Goal: Information Seeking & Learning: Learn about a topic

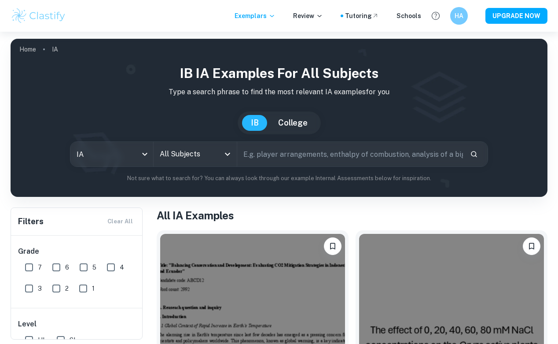
click at [293, 154] on input "text" at bounding box center [350, 154] width 226 height 25
type input "b"
click at [217, 157] on input "All Subjects" at bounding box center [189, 154] width 62 height 17
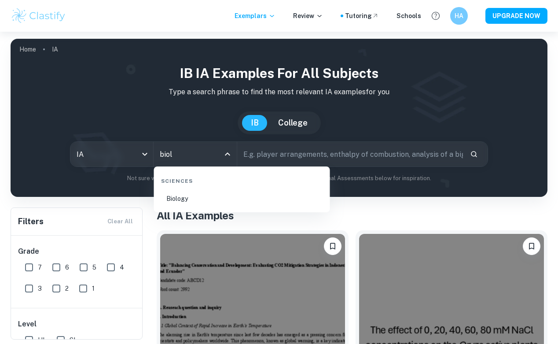
click at [204, 202] on li "Biology" at bounding box center [242, 198] width 169 height 20
type input "Biology"
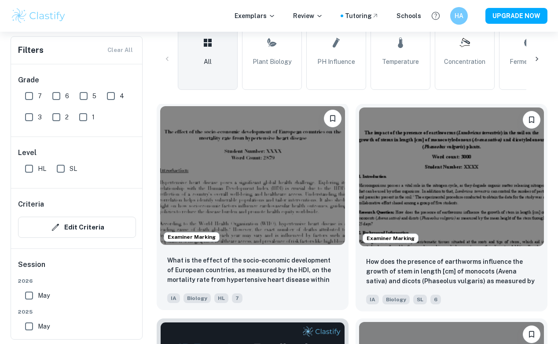
scroll to position [216, 0]
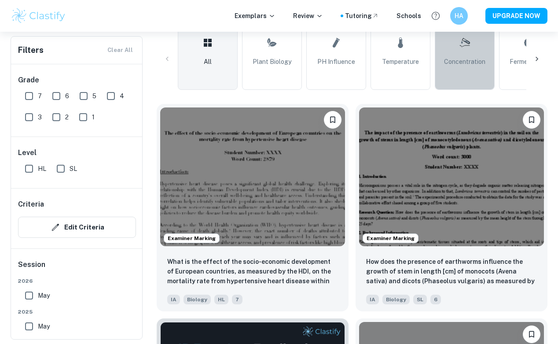
click at [471, 67] on link "Concentration" at bounding box center [465, 59] width 60 height 62
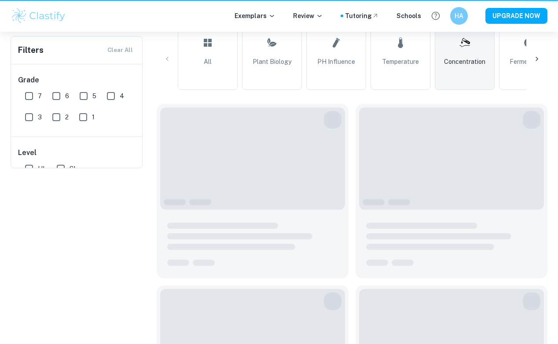
type input "Concentration"
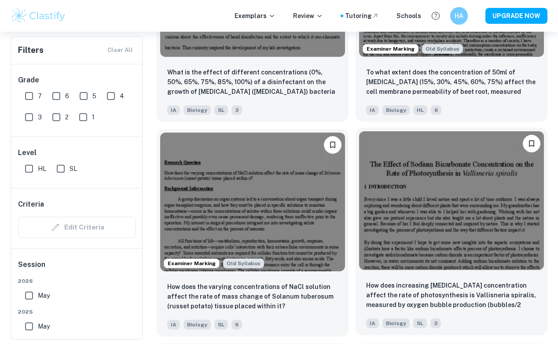
scroll to position [2977, 0]
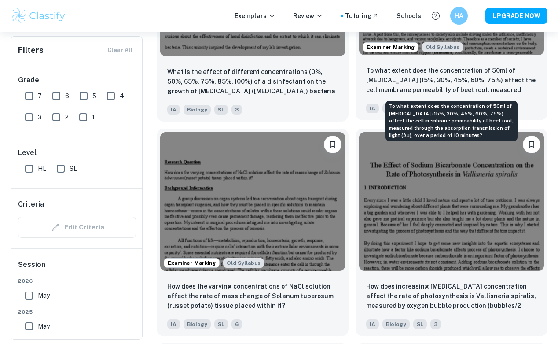
click at [401, 79] on p "To what extent does the concentration of 50ml of [MEDICAL_DATA] (15%, 30%, 45%,…" at bounding box center [451, 81] width 171 height 30
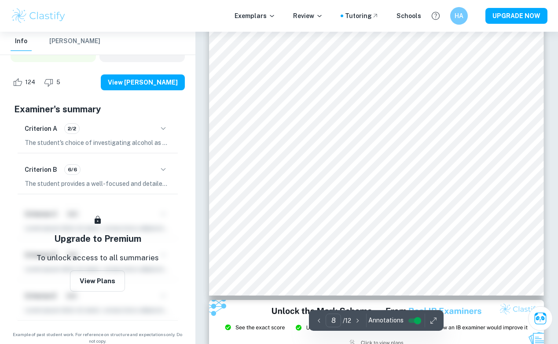
scroll to position [3066, 0]
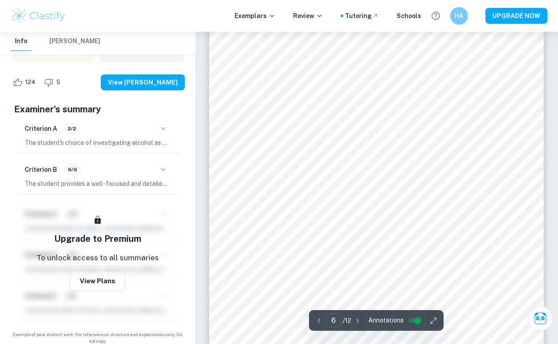
type input "5"
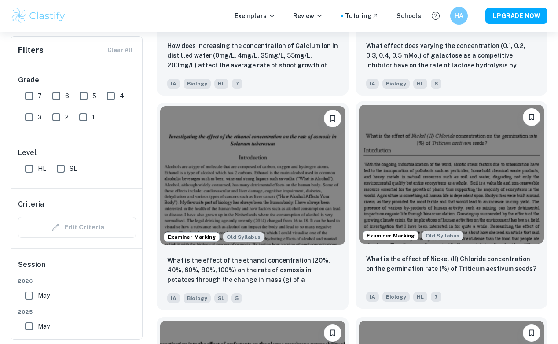
scroll to position [1507, 0]
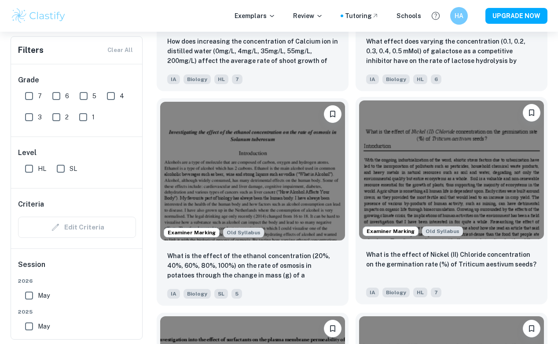
click at [437, 275] on div "What is the effect of Nickel (II) Chloride concentration on the germination rat…" at bounding box center [451, 264] width 171 height 30
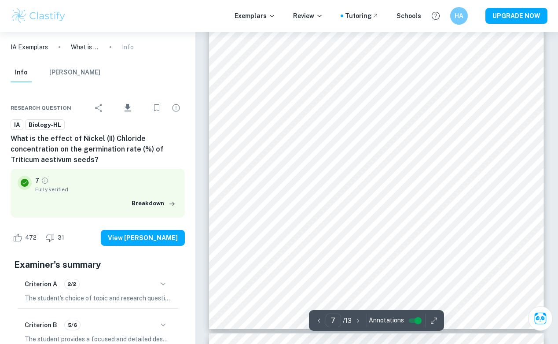
scroll to position [3160, 0]
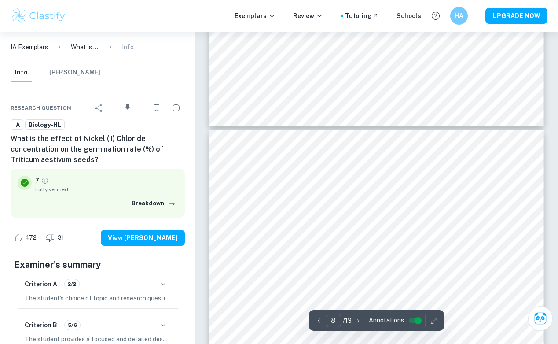
type input "7"
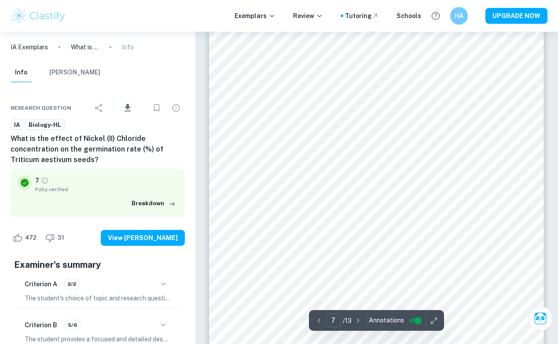
scroll to position [3101, 0]
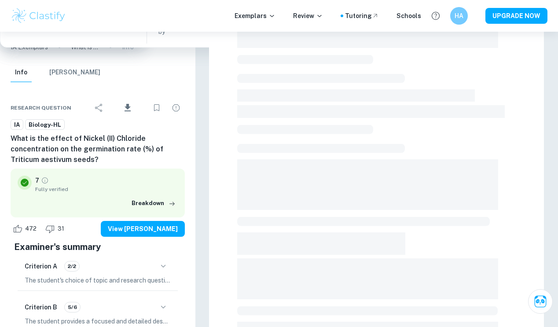
scroll to position [32, 0]
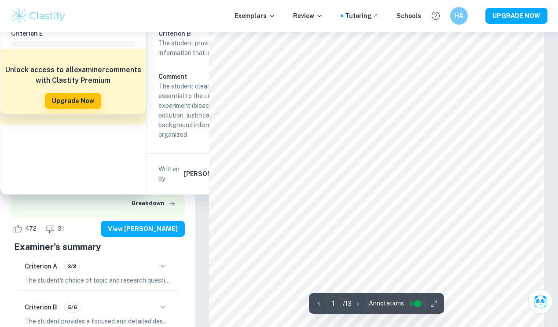
scroll to position [216, 0]
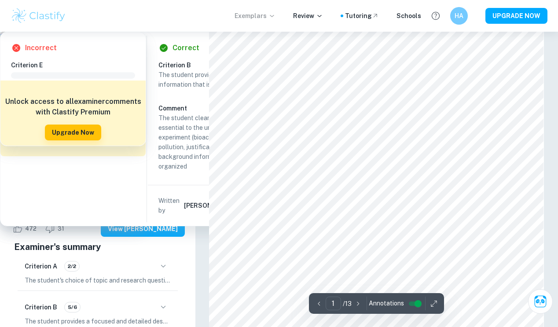
click at [262, 17] on p "Exemplars" at bounding box center [255, 16] width 41 height 10
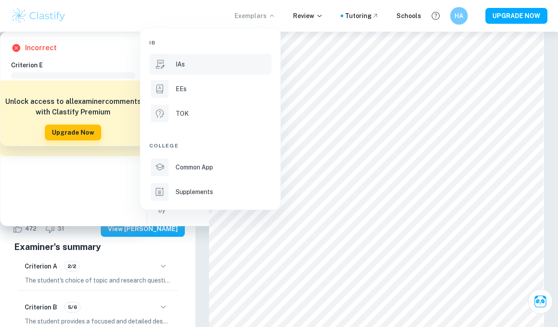
click at [213, 63] on div "IAs" at bounding box center [223, 64] width 94 height 10
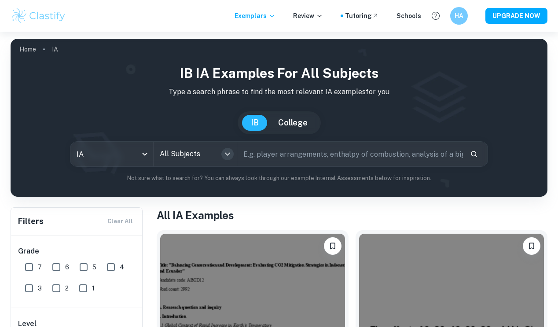
click at [227, 151] on icon "Open" at bounding box center [227, 154] width 11 height 11
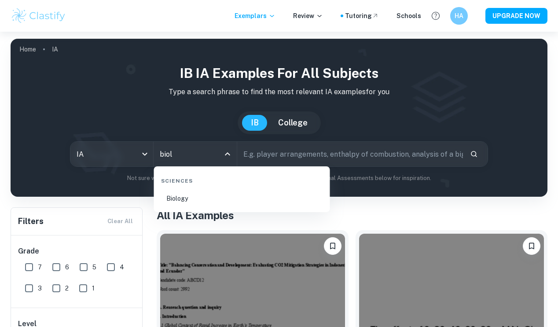
type input "biolo"
click at [217, 202] on li "Biology" at bounding box center [242, 198] width 169 height 20
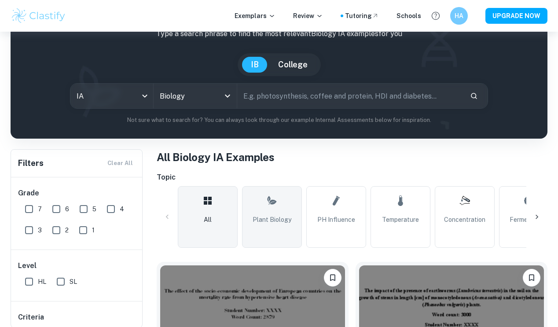
scroll to position [67, 0]
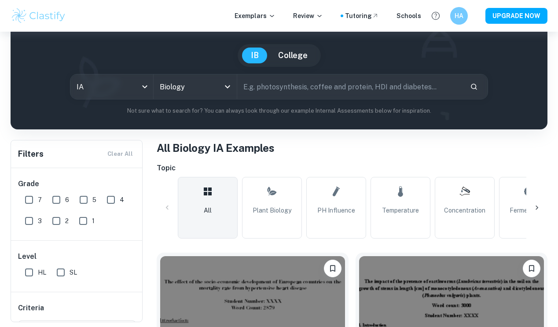
click at [445, 205] on link "Concentration" at bounding box center [465, 208] width 60 height 62
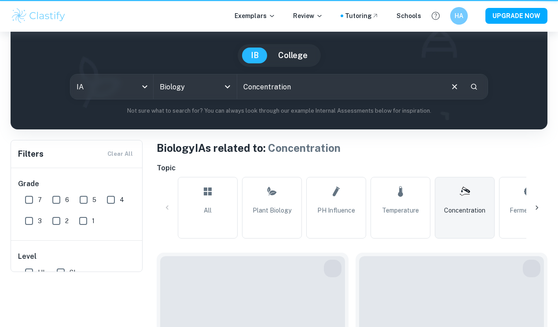
type input "Concentration"
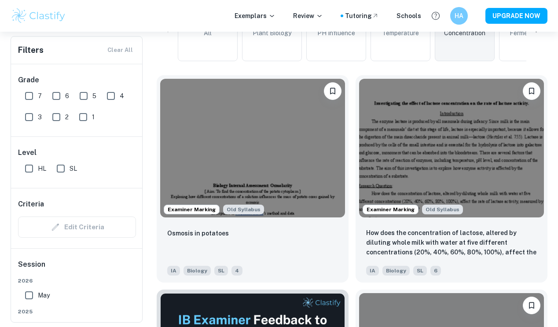
scroll to position [246, 0]
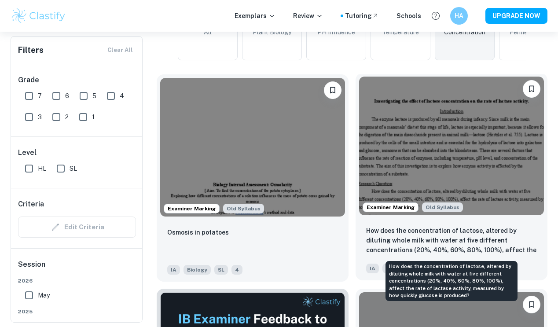
click at [473, 232] on p "How does the concentration of lactose, altered by diluting whole milk with wate…" at bounding box center [451, 241] width 171 height 30
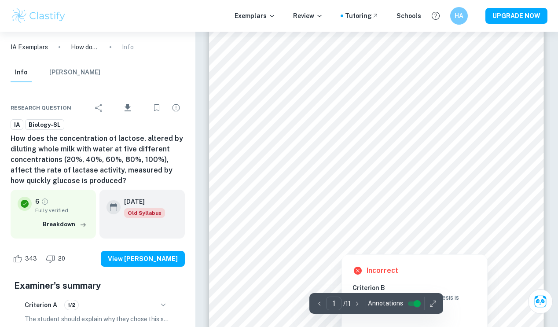
scroll to position [44, 0]
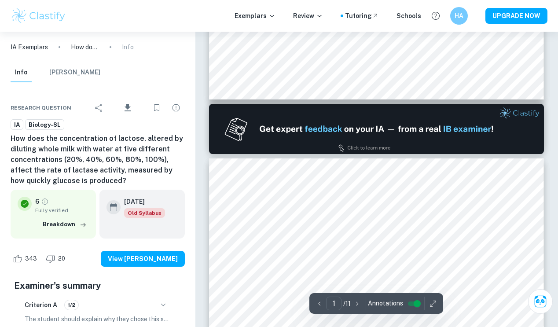
type input "2"
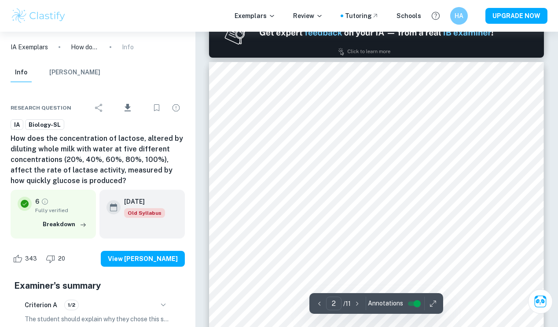
scroll to position [475, 0]
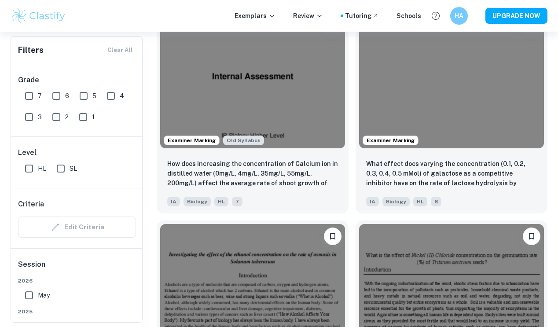
scroll to position [1393, 0]
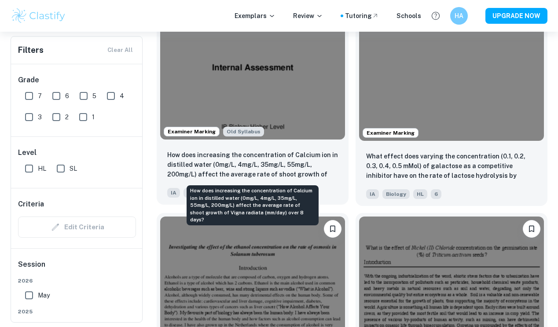
click at [289, 160] on p "How does increasing the concentration of Calcium ion in distilled water (0mg/L,…" at bounding box center [252, 165] width 171 height 30
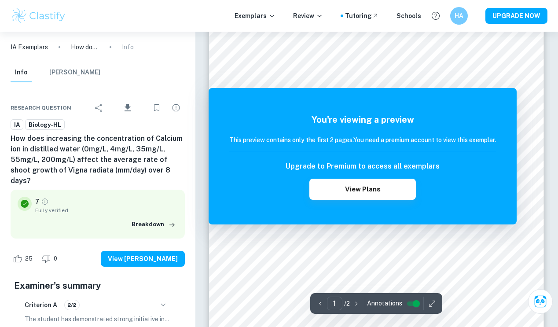
scroll to position [118, 0]
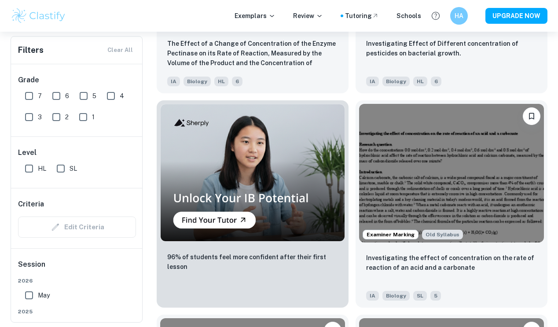
scroll to position [729, 0]
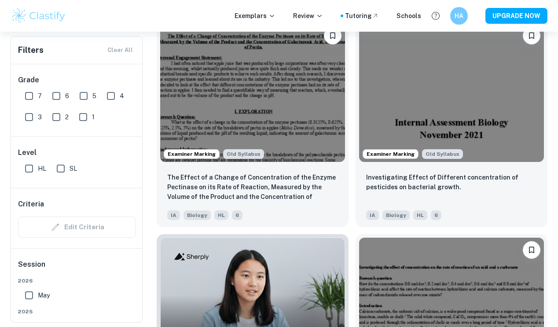
click at [32, 99] on input "7" at bounding box center [29, 96] width 18 height 18
checkbox input "true"
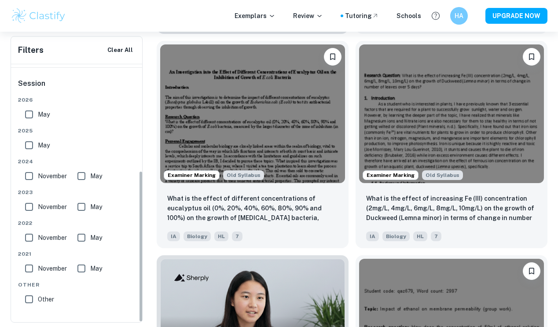
scroll to position [181, 0]
click at [31, 117] on input "May" at bounding box center [29, 115] width 18 height 18
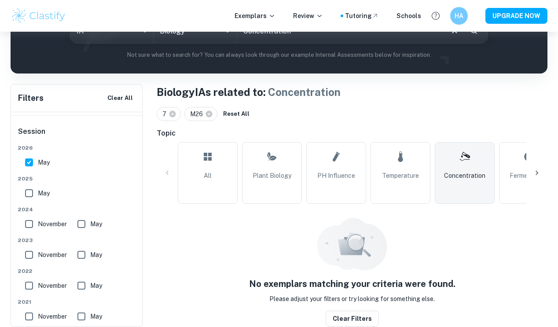
scroll to position [123, 0]
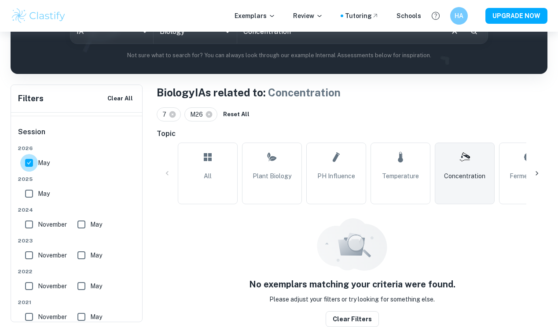
click at [29, 162] on input "May" at bounding box center [29, 163] width 18 height 18
checkbox input "false"
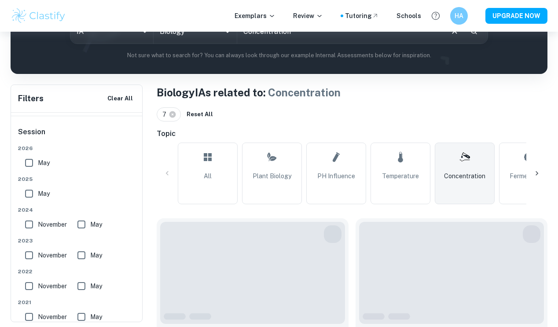
click at [26, 195] on input "May" at bounding box center [29, 194] width 18 height 18
checkbox input "true"
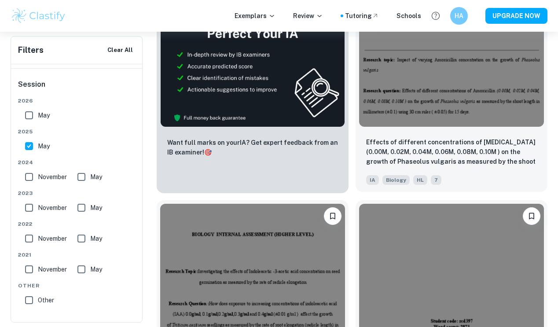
scroll to position [570, 0]
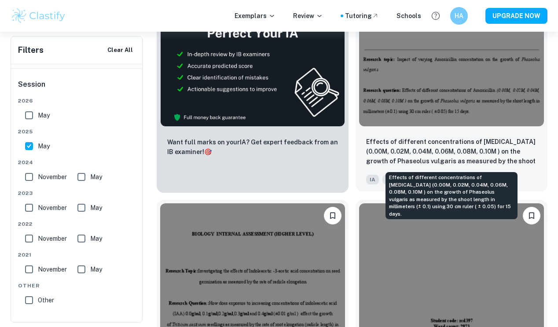
click at [420, 143] on p "Effects of different concentrations of [MEDICAL_DATA] (0.00M, 0.02M, 0.04M, 0.0…" at bounding box center [451, 152] width 171 height 30
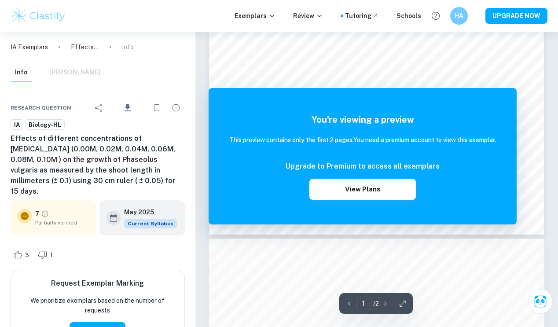
scroll to position [237, 0]
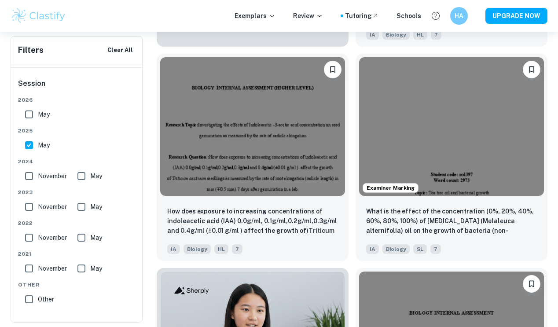
scroll to position [729, 0]
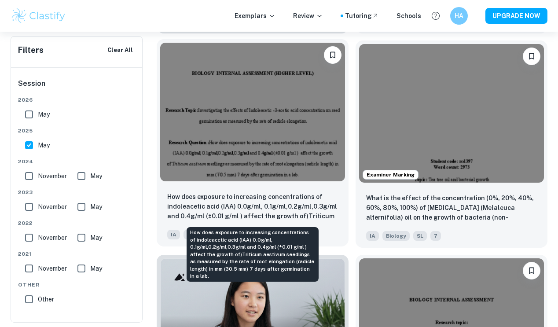
click at [229, 193] on p "How does exposure to increasing concentrations of indoleacetic acid (IAA) 0.0g/…" at bounding box center [252, 207] width 171 height 30
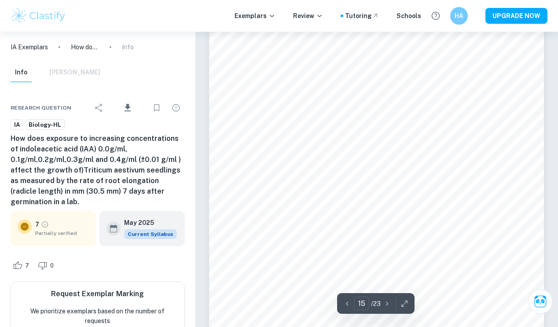
scroll to position [6935, 0]
type input "15"
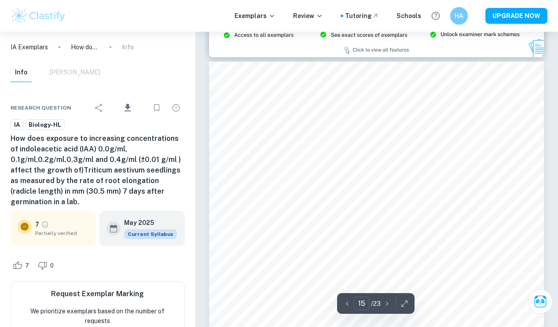
scroll to position [6882, 0]
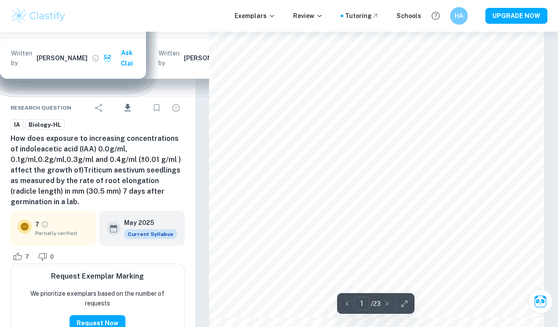
scroll to position [32, 0]
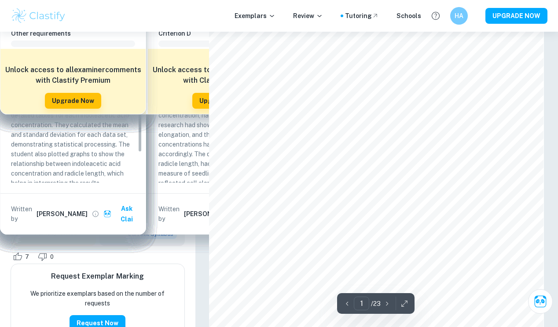
scroll to position [67, 0]
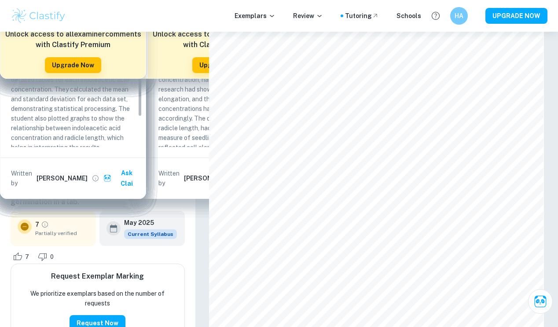
click at [47, 49] on p "IA Exemplars" at bounding box center [29, 47] width 37 height 10
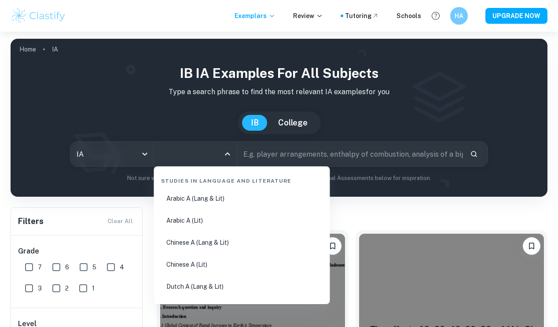
click at [187, 150] on input "All Subjects" at bounding box center [189, 154] width 62 height 17
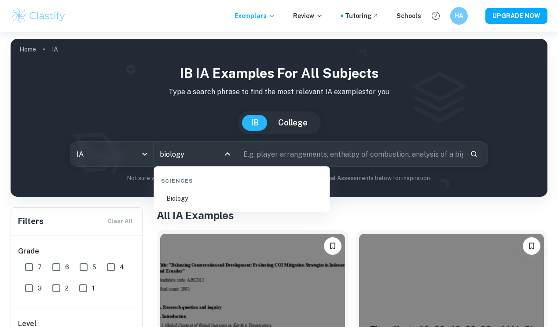
type input "biology"
click at [168, 196] on li "Biology" at bounding box center [242, 198] width 169 height 20
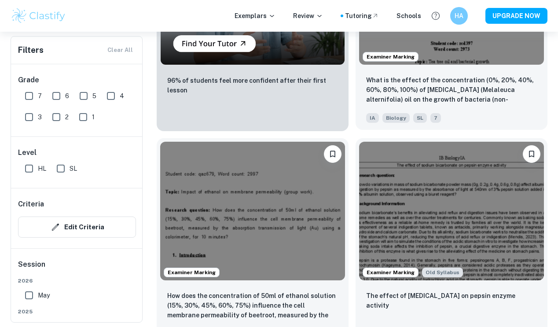
scroll to position [1040, 0]
